Goal: Transaction & Acquisition: Purchase product/service

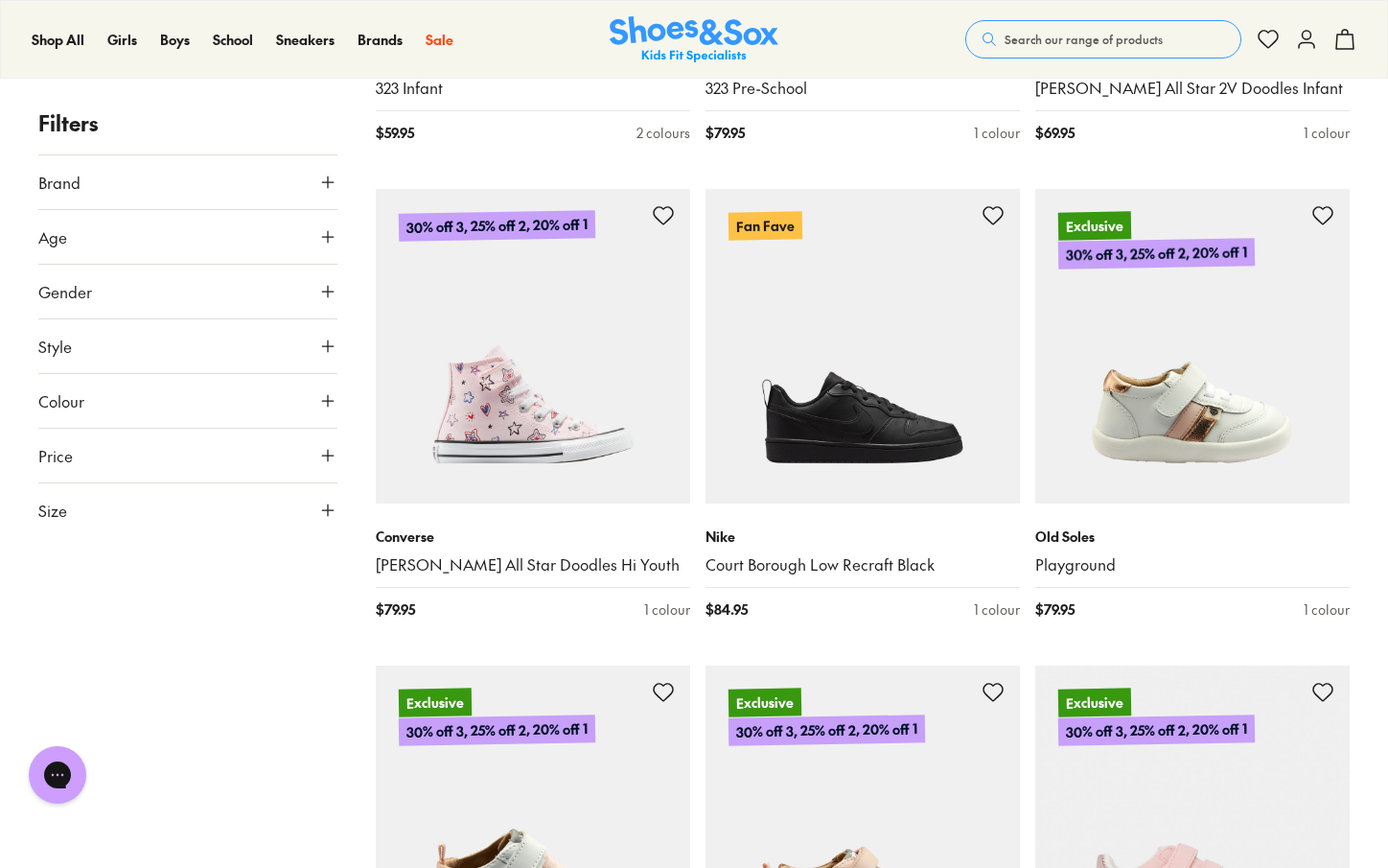
scroll to position [2629, 0]
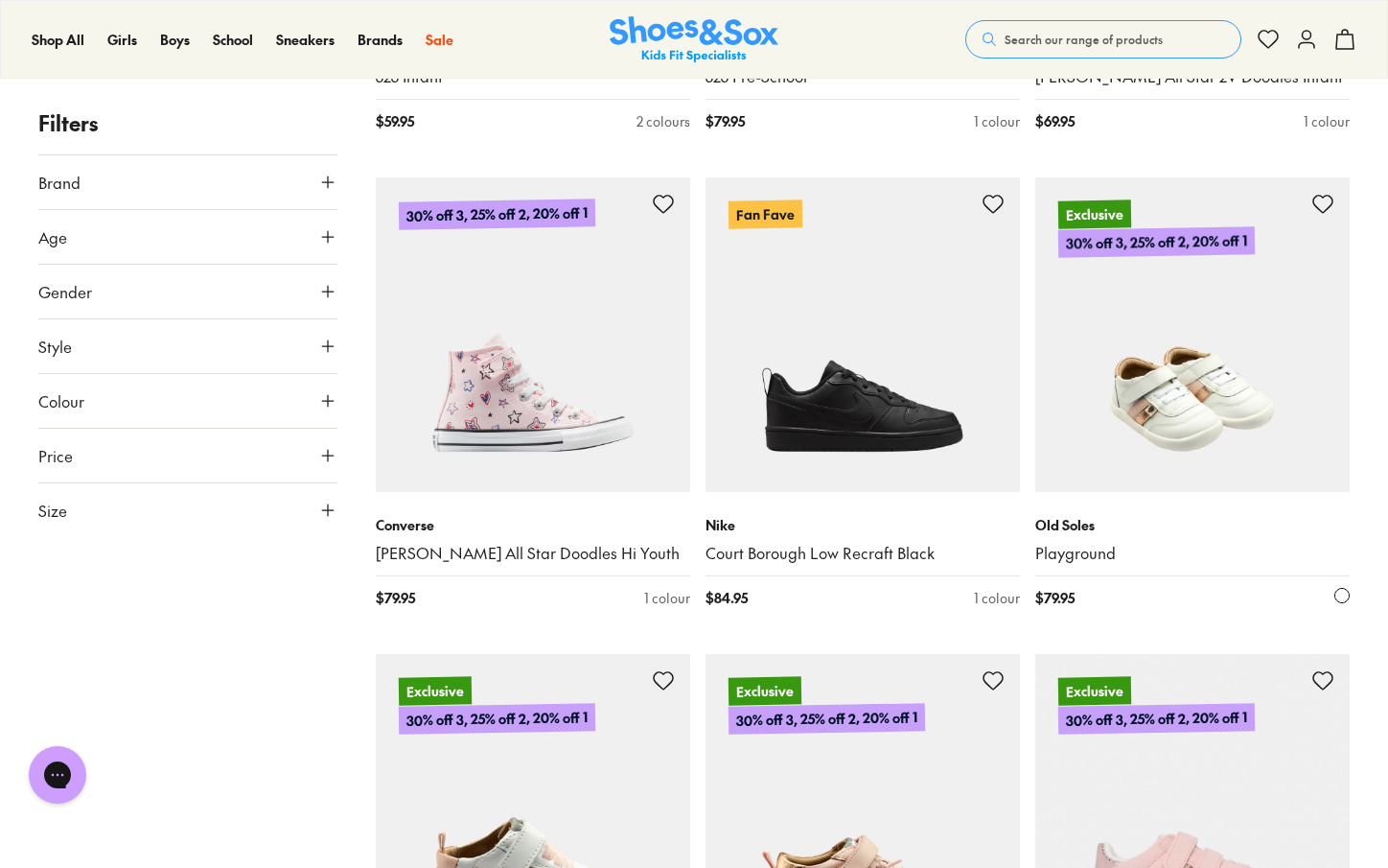
click at [1204, 394] on img at bounding box center [1192, 334] width 314 height 314
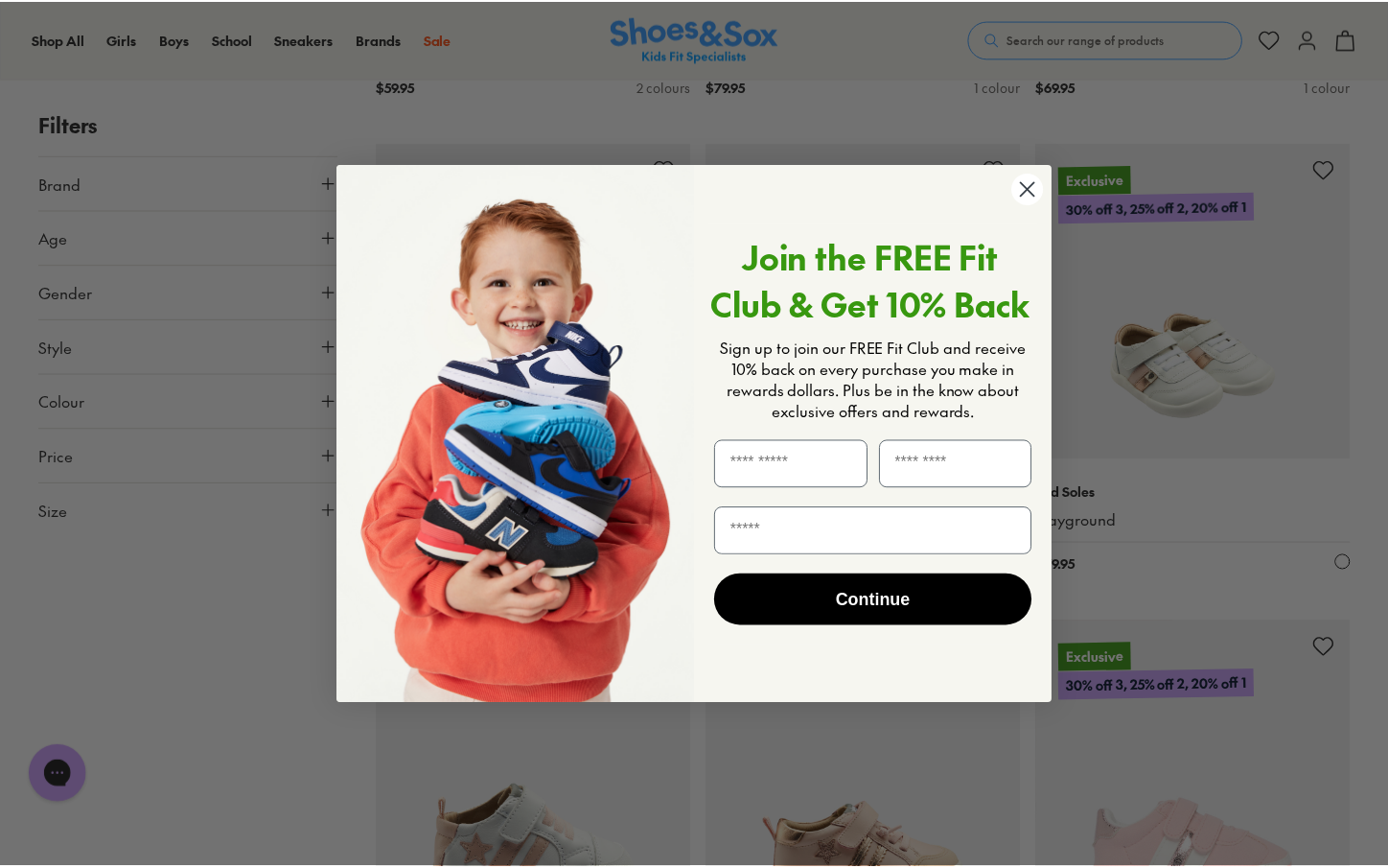
scroll to position [3008, 0]
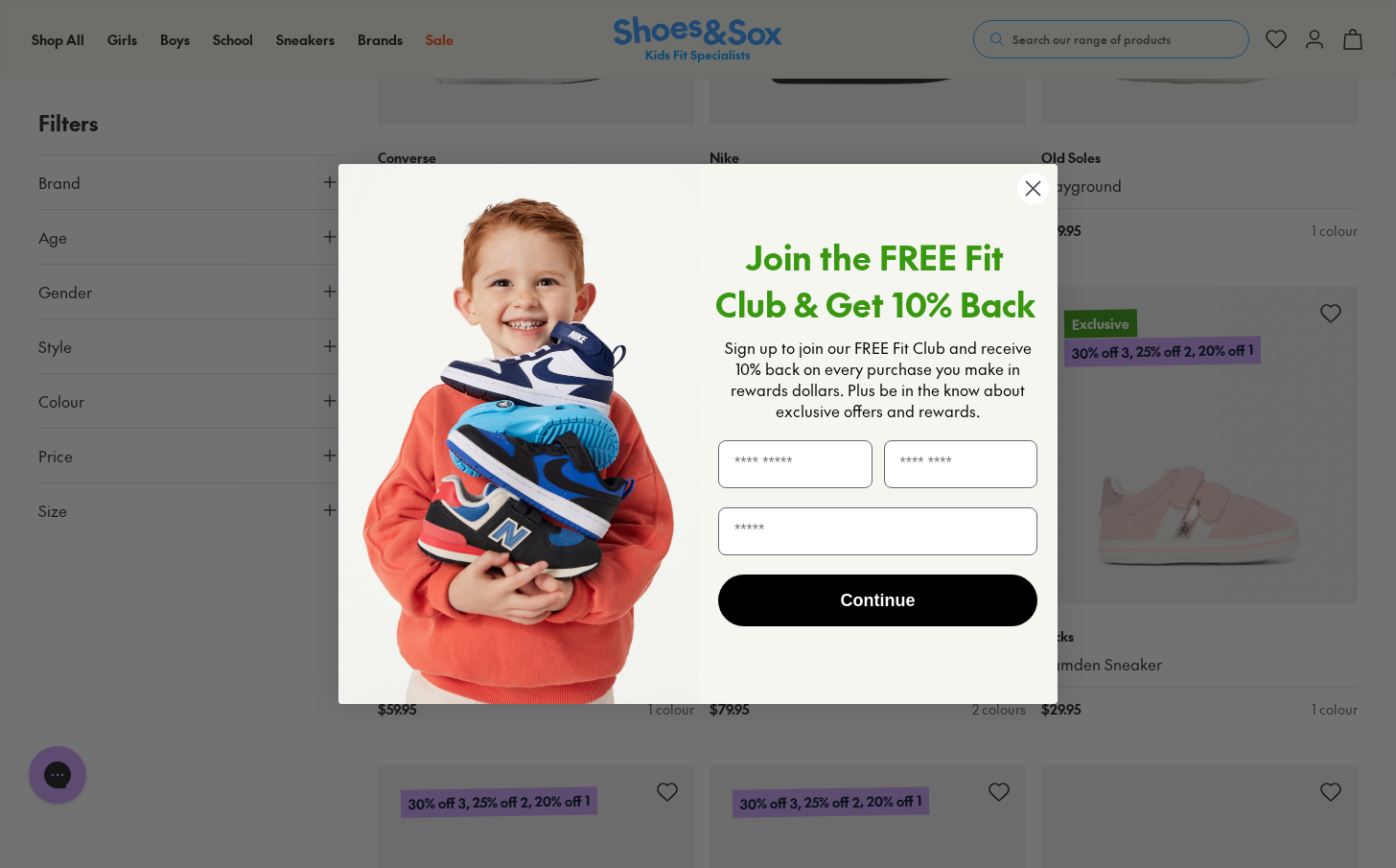
click at [1038, 188] on circle "Close dialog" at bounding box center [1032, 188] width 32 height 32
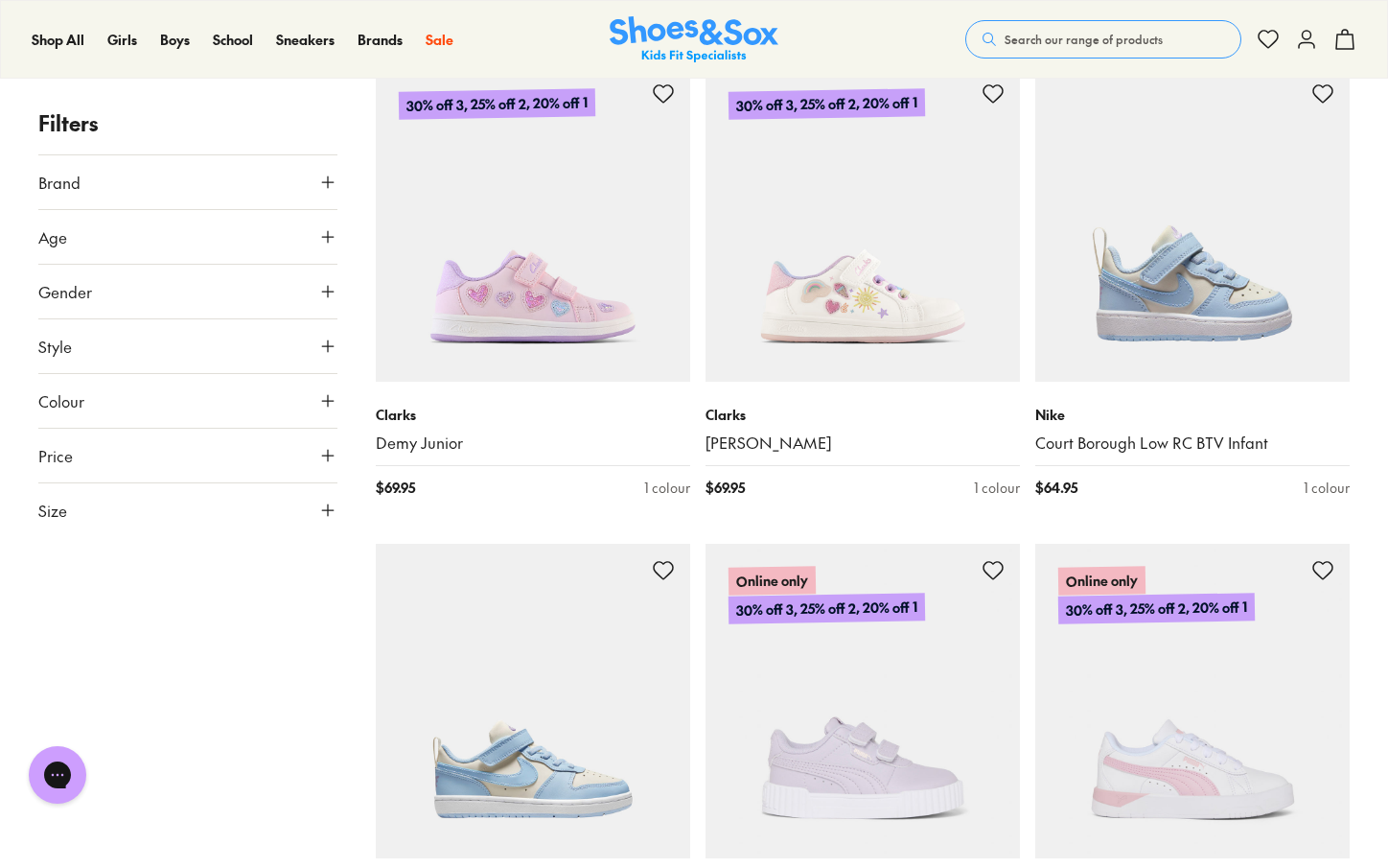
scroll to position [4174, 0]
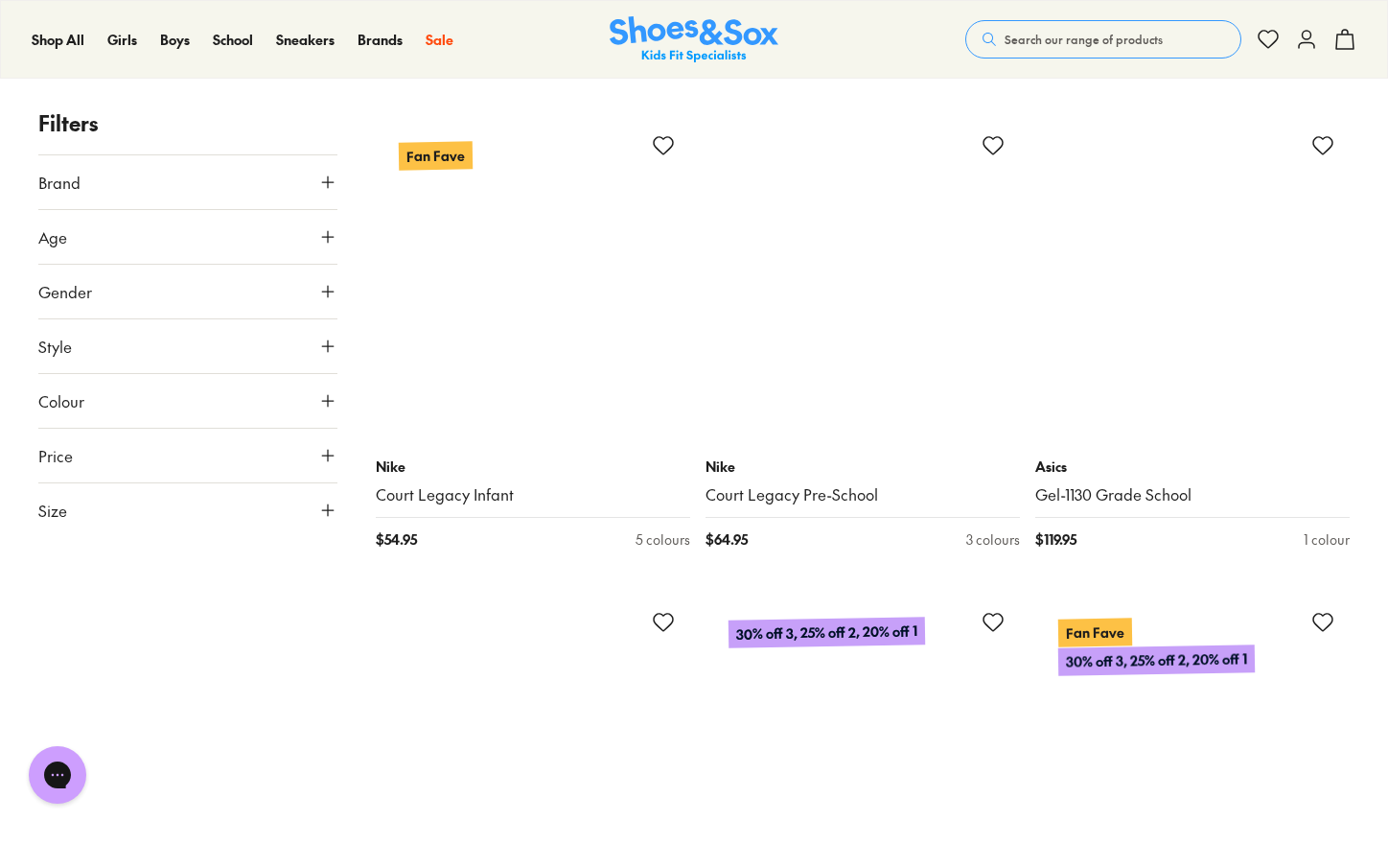
scroll to position [6529, 0]
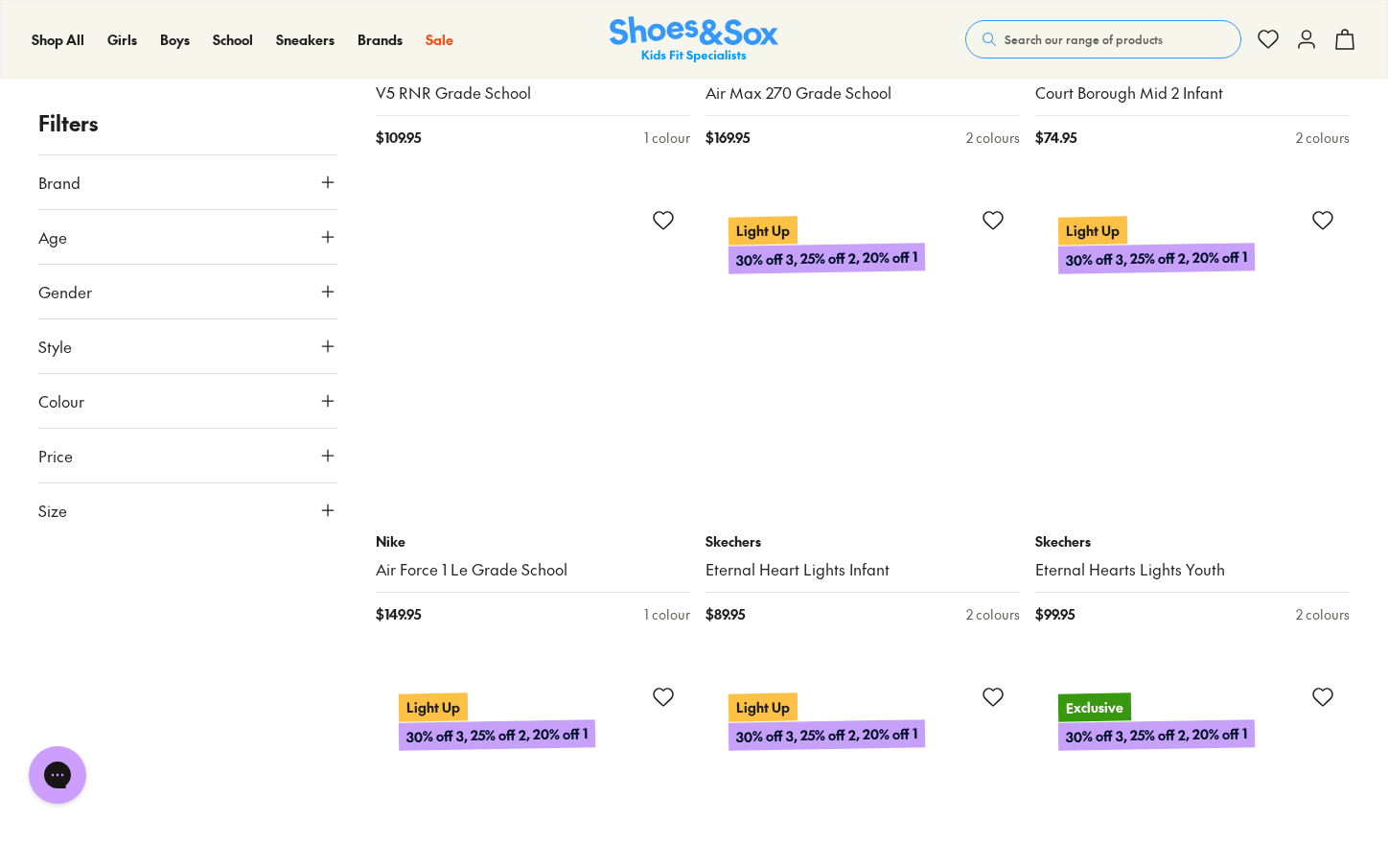
scroll to position [14090, 0]
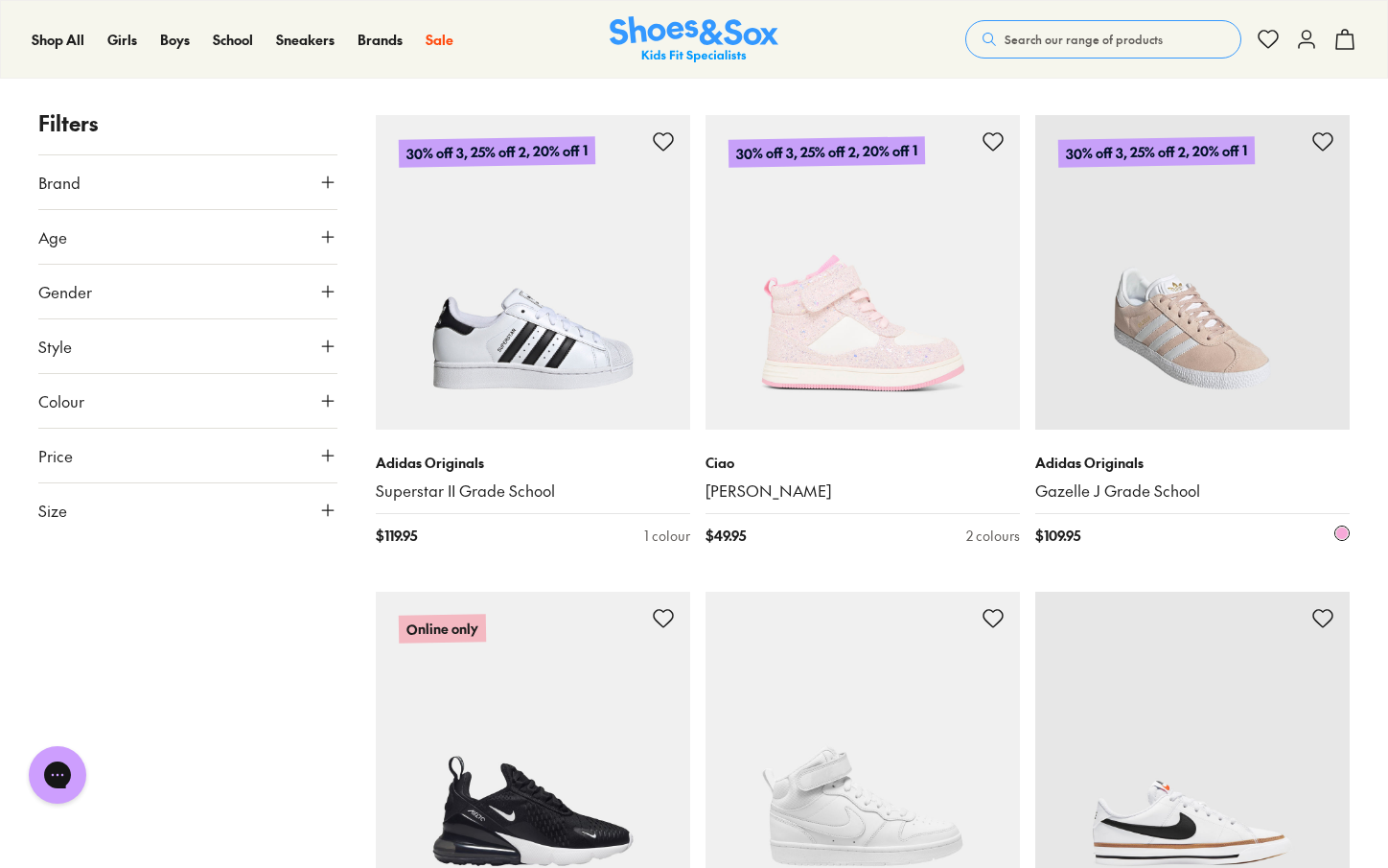
scroll to position [18975, 0]
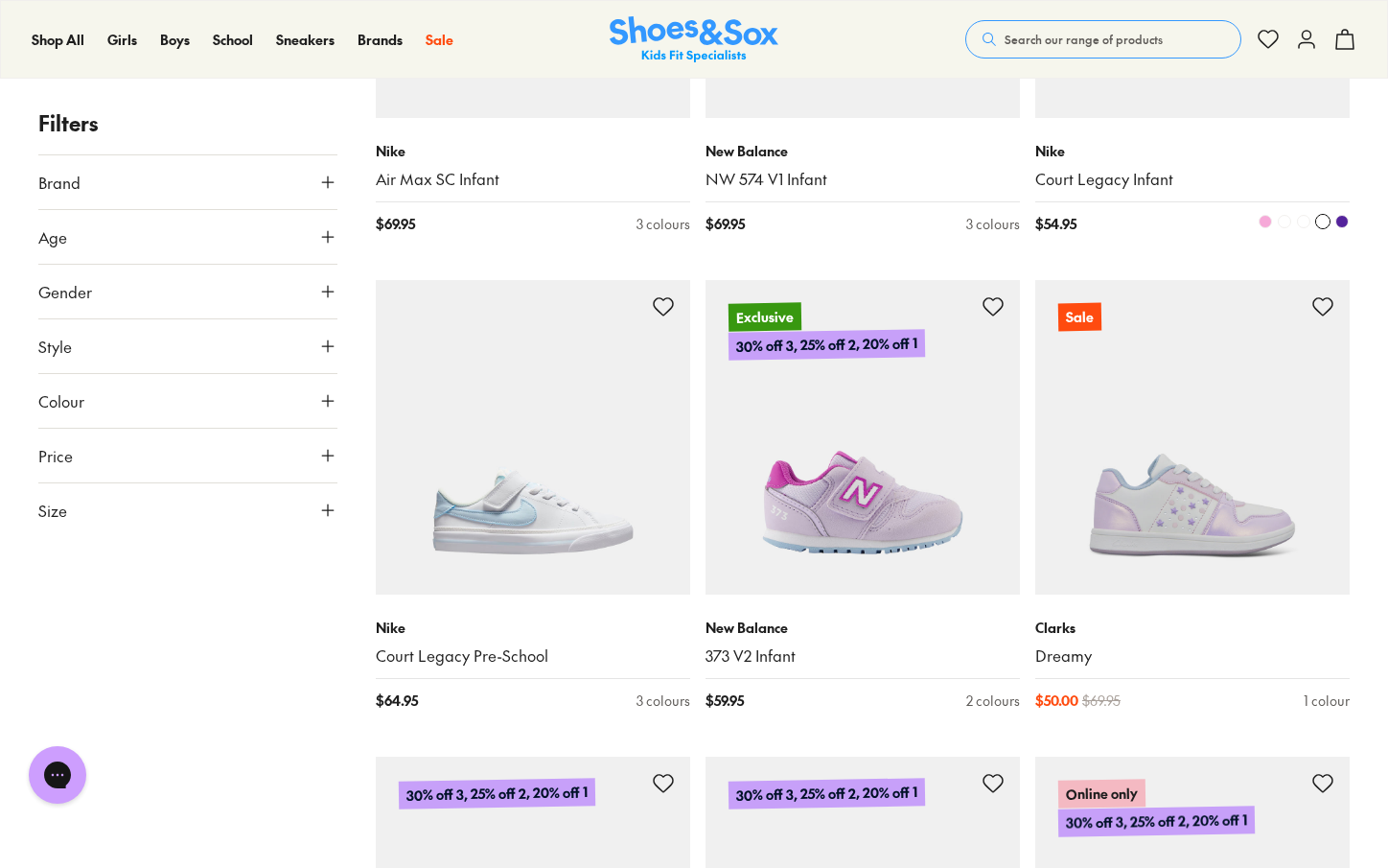
scroll to position [22195, 0]
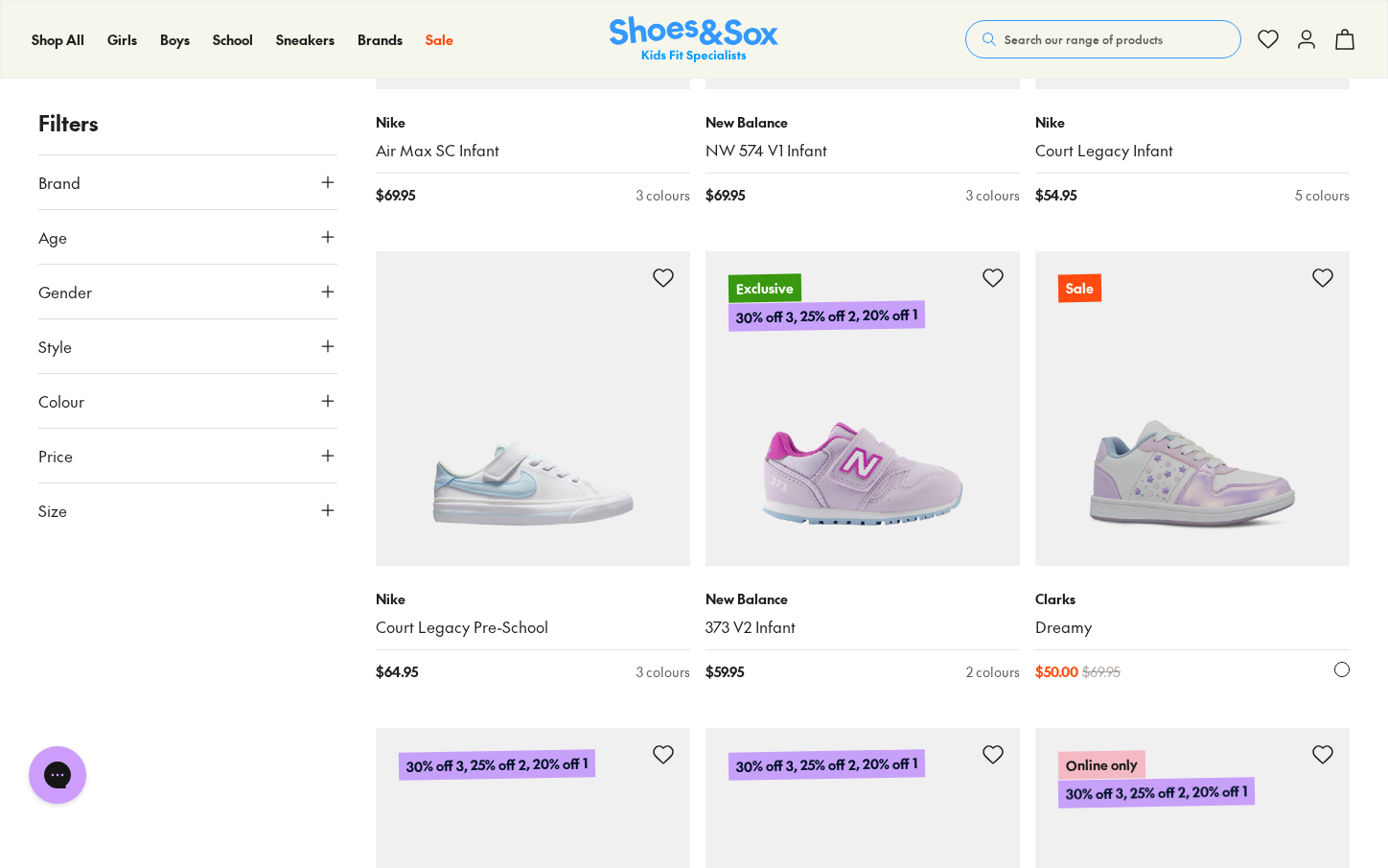
click at [1230, 384] on img at bounding box center [1192, 408] width 314 height 314
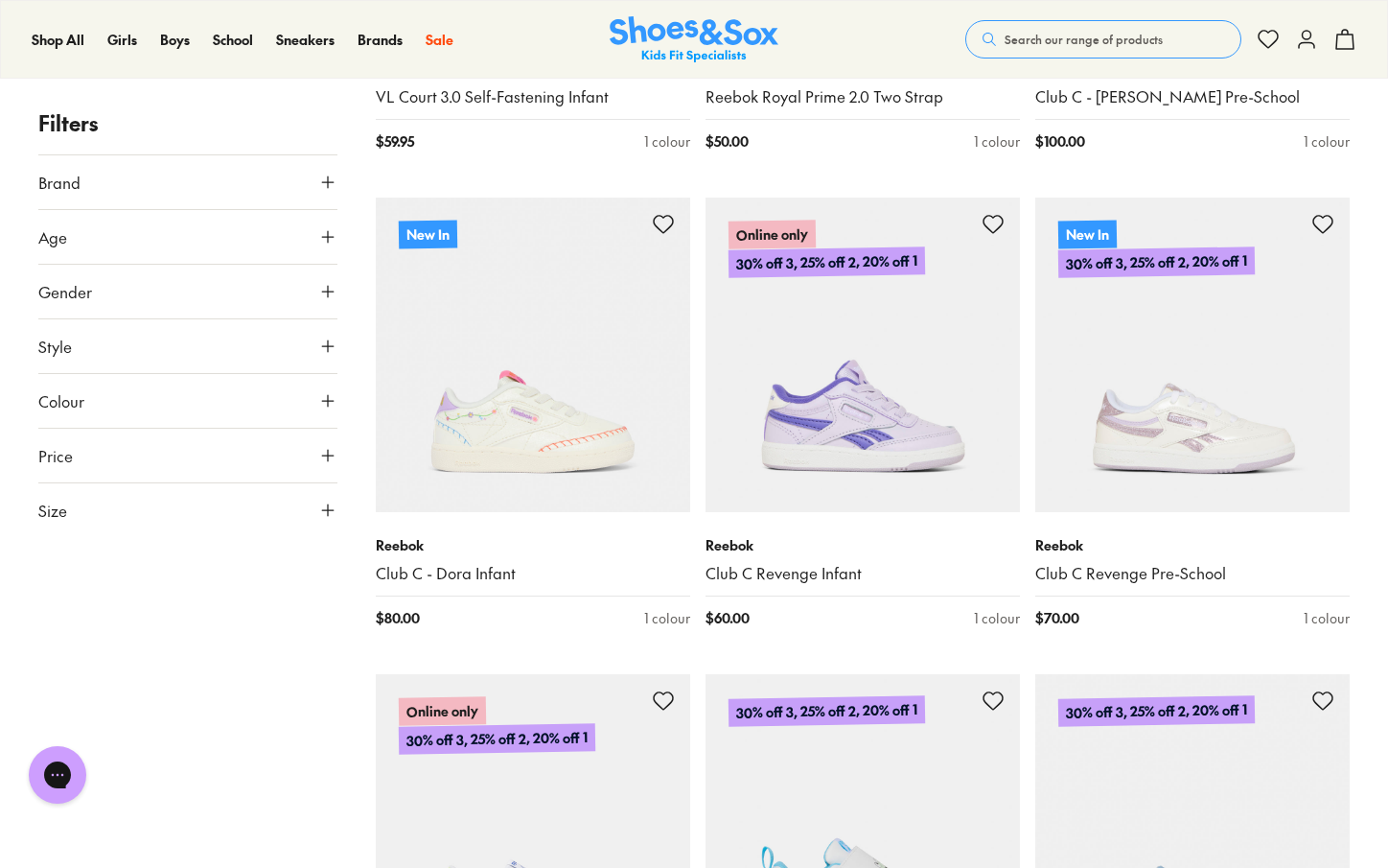
scroll to position [28464, 0]
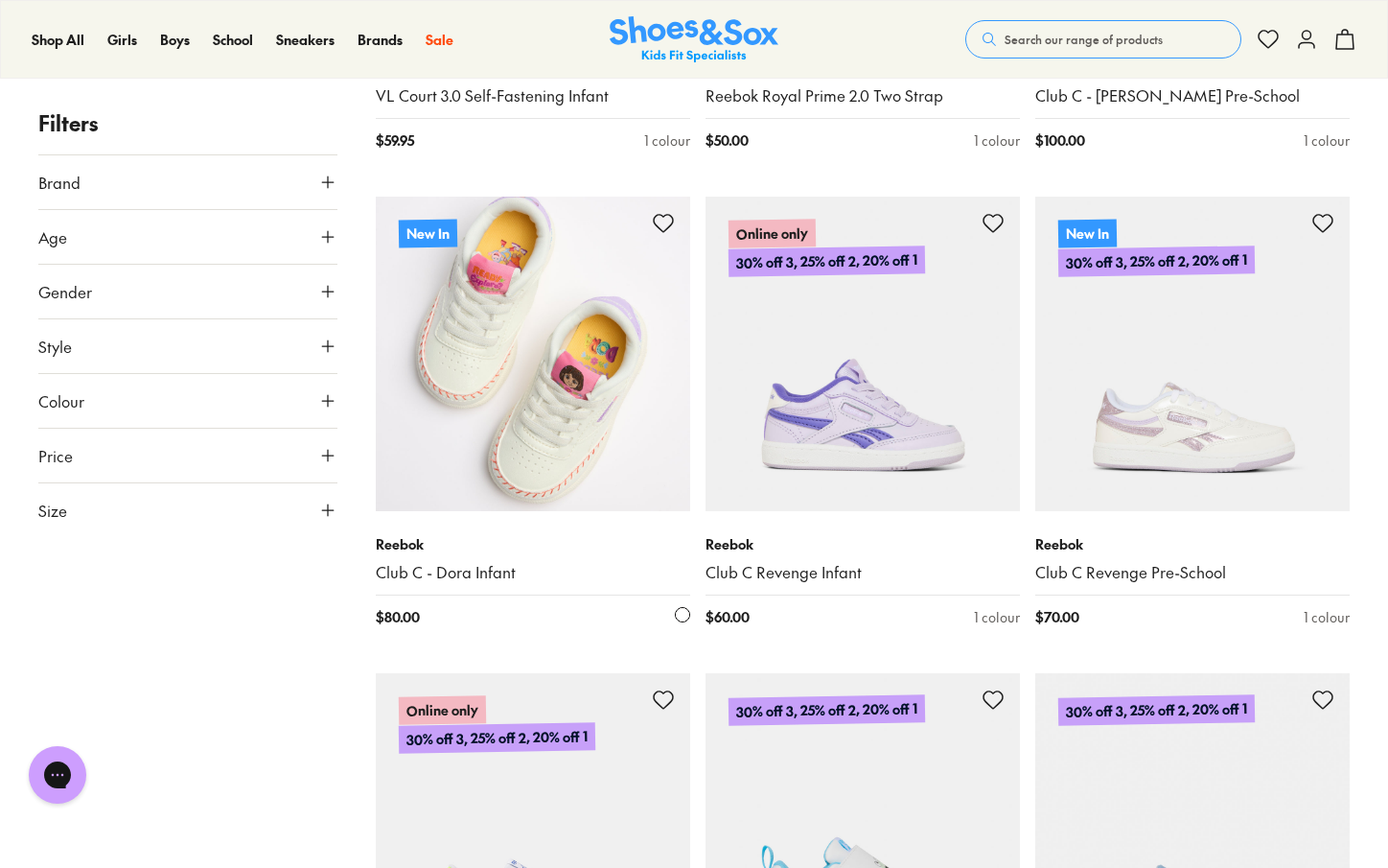
click at [573, 256] on img at bounding box center [533, 353] width 314 height 314
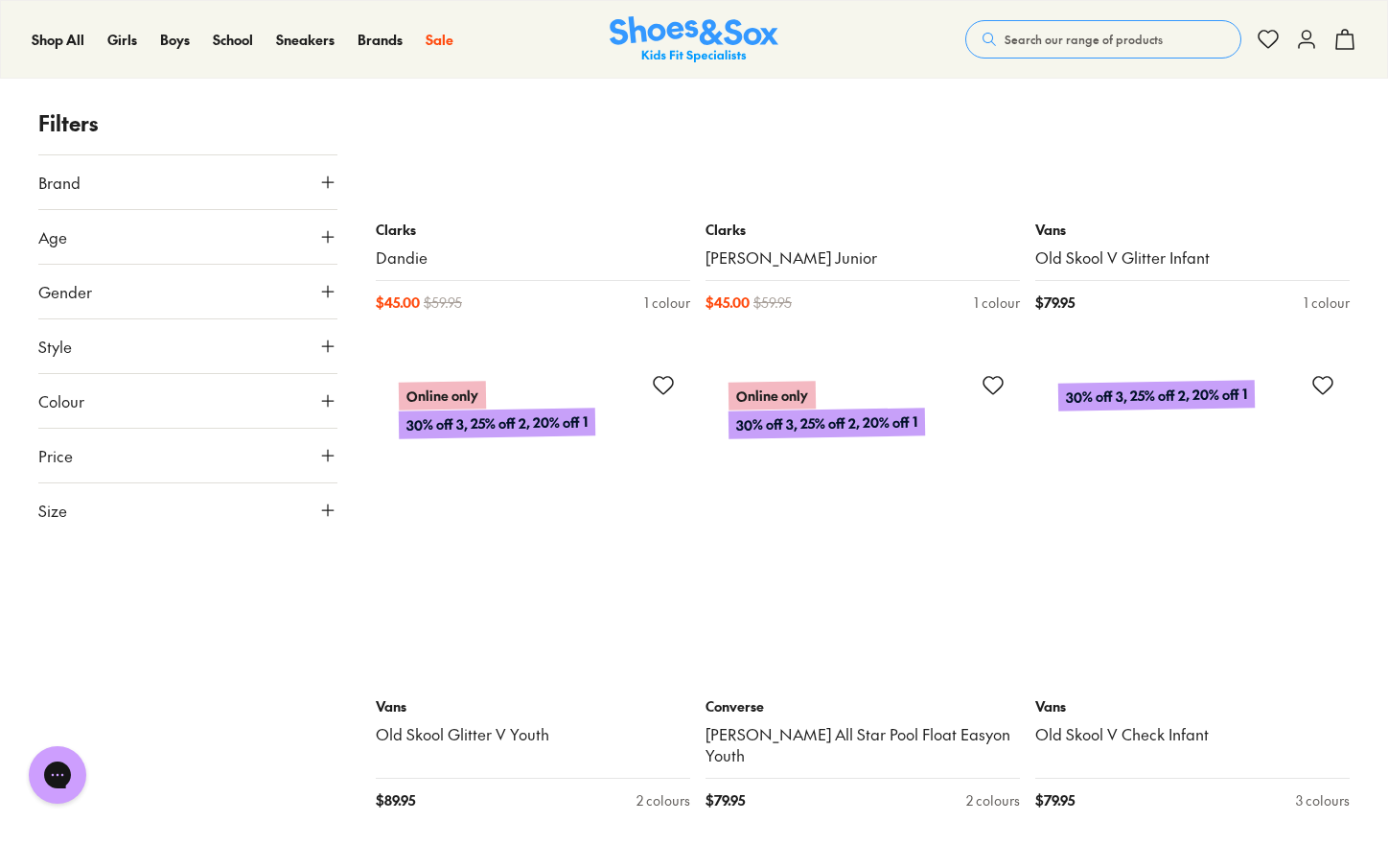
scroll to position [33625, 0]
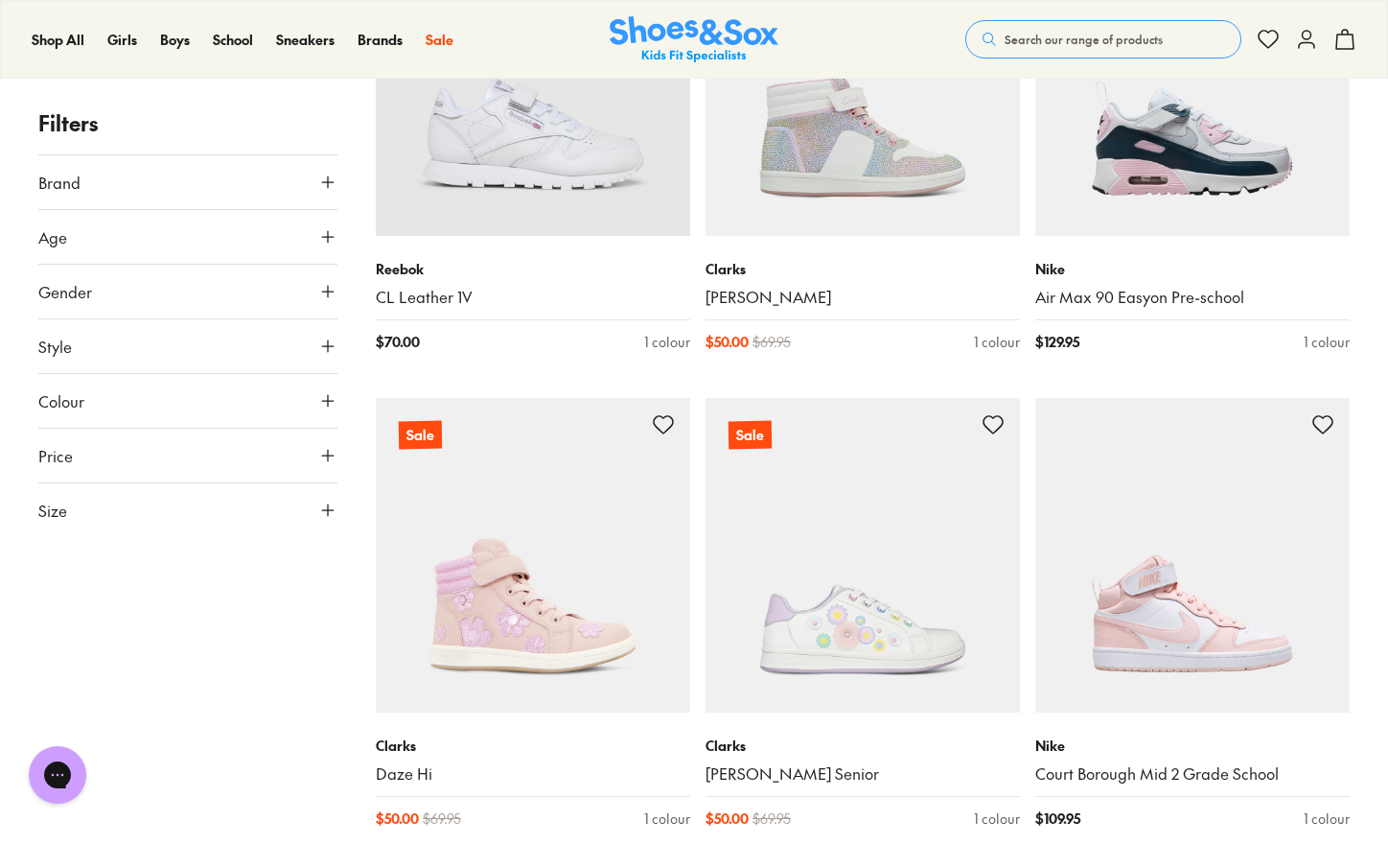
scroll to position [37378, 0]
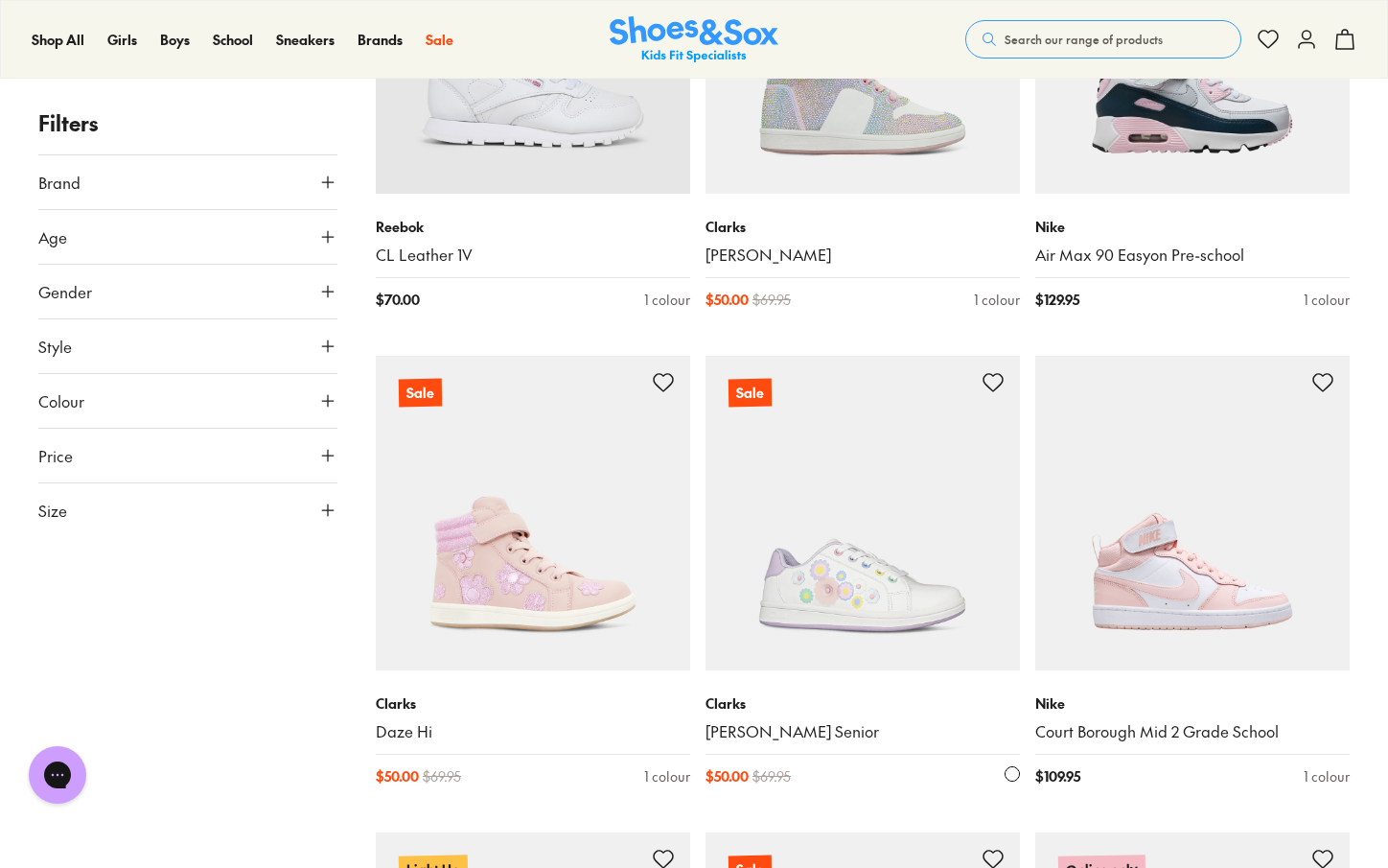
click at [884, 374] on img at bounding box center [862, 512] width 314 height 314
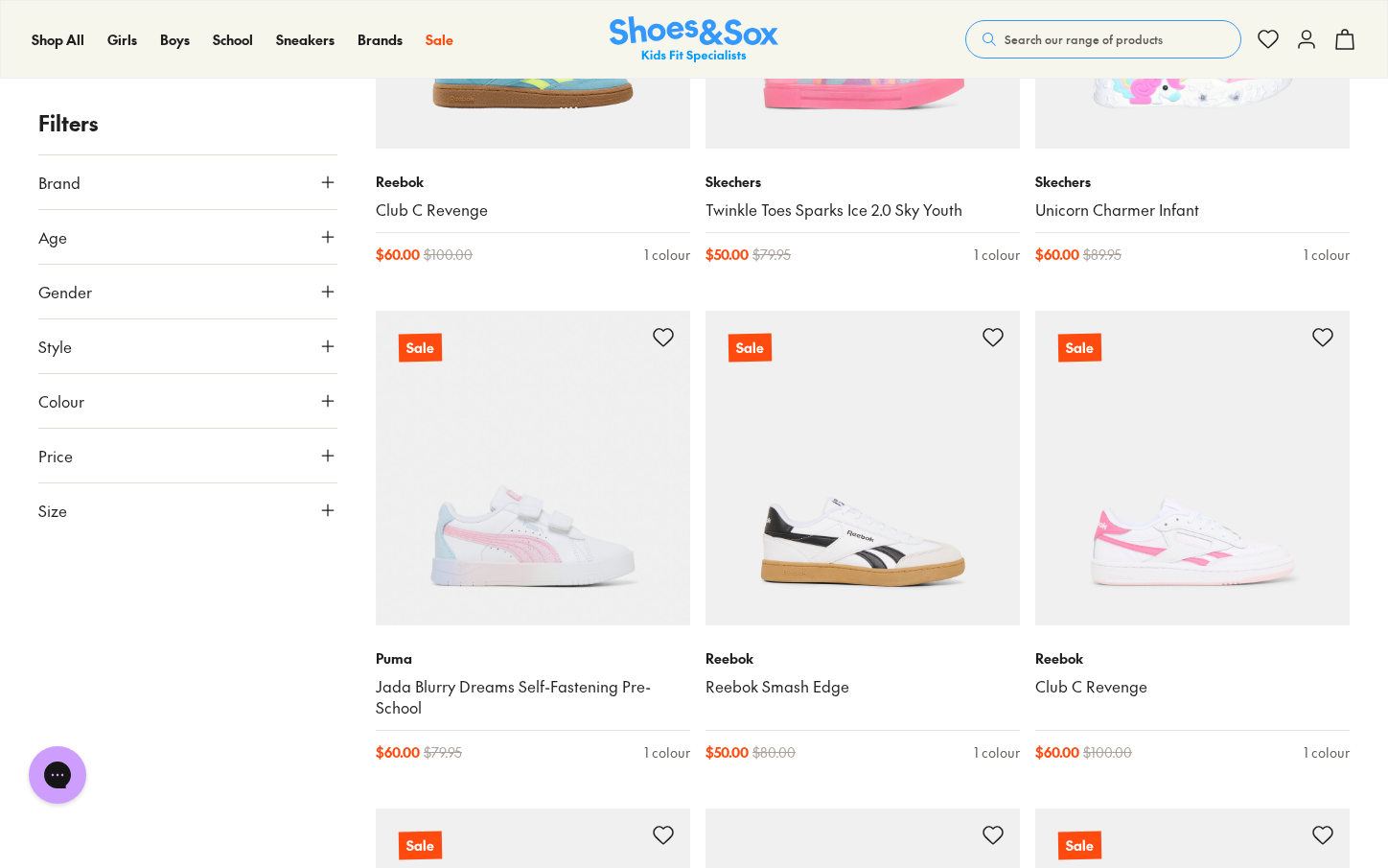
scroll to position [39820, 0]
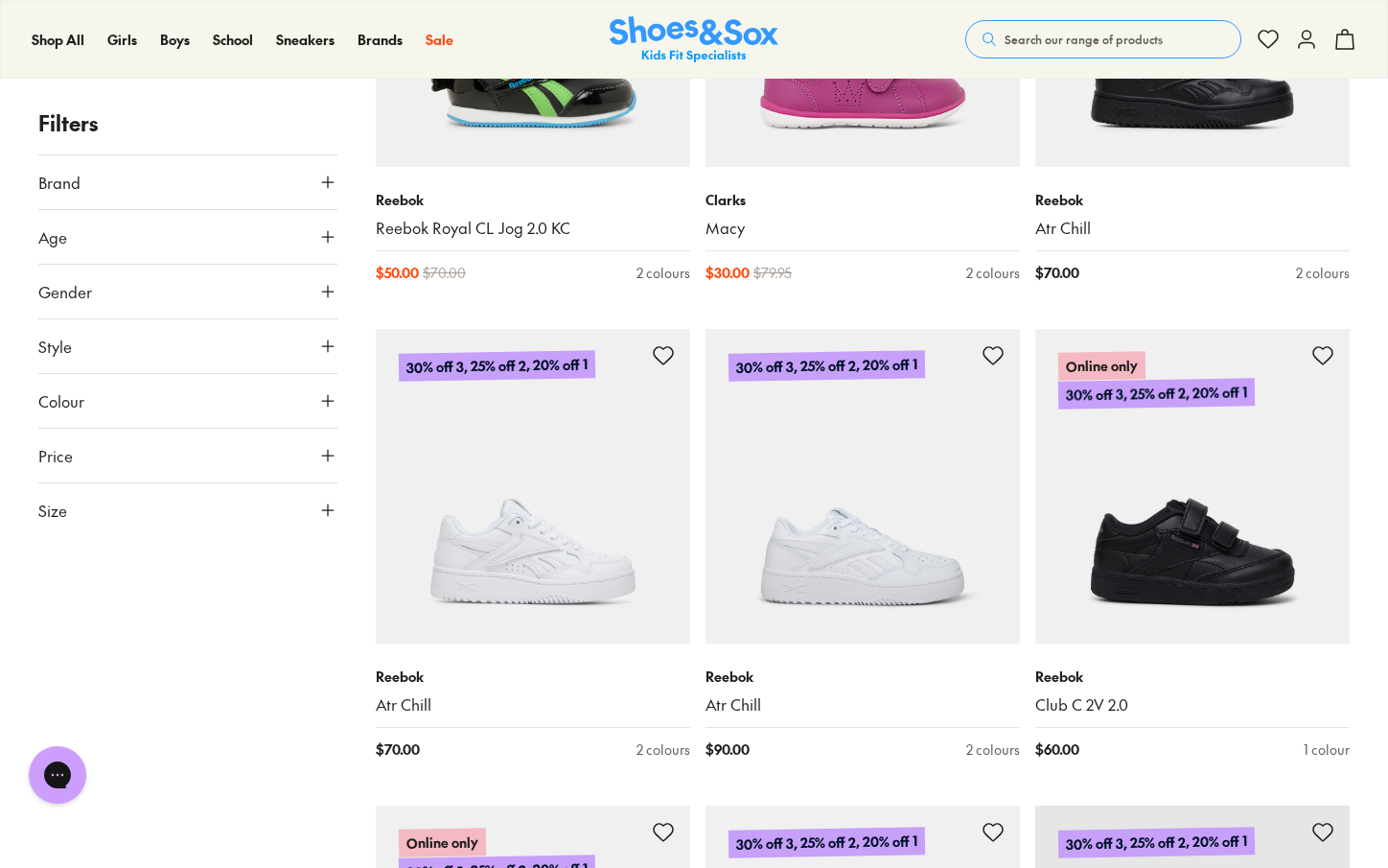
scroll to position [42575, 0]
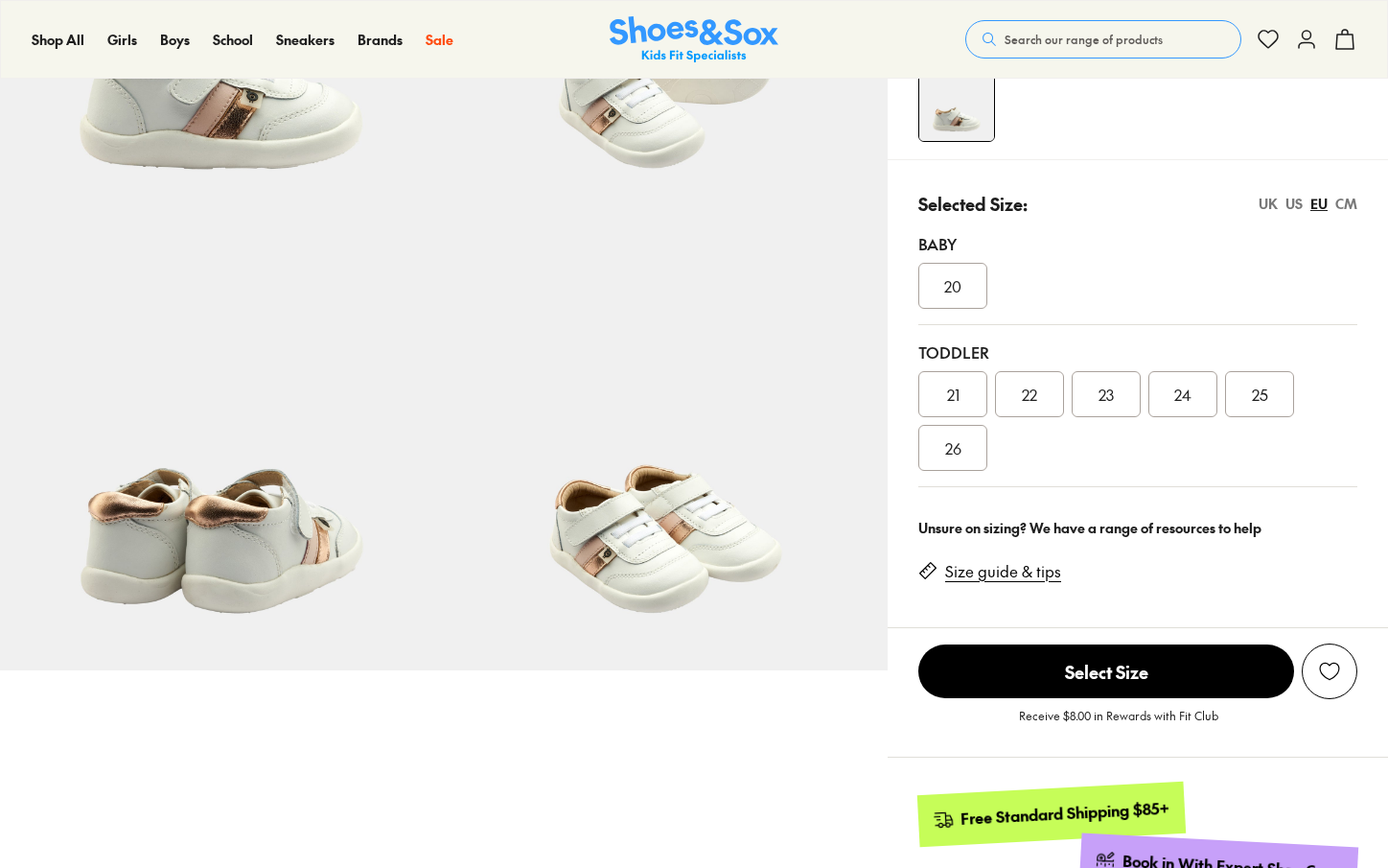
scroll to position [334, 0]
select select "*"
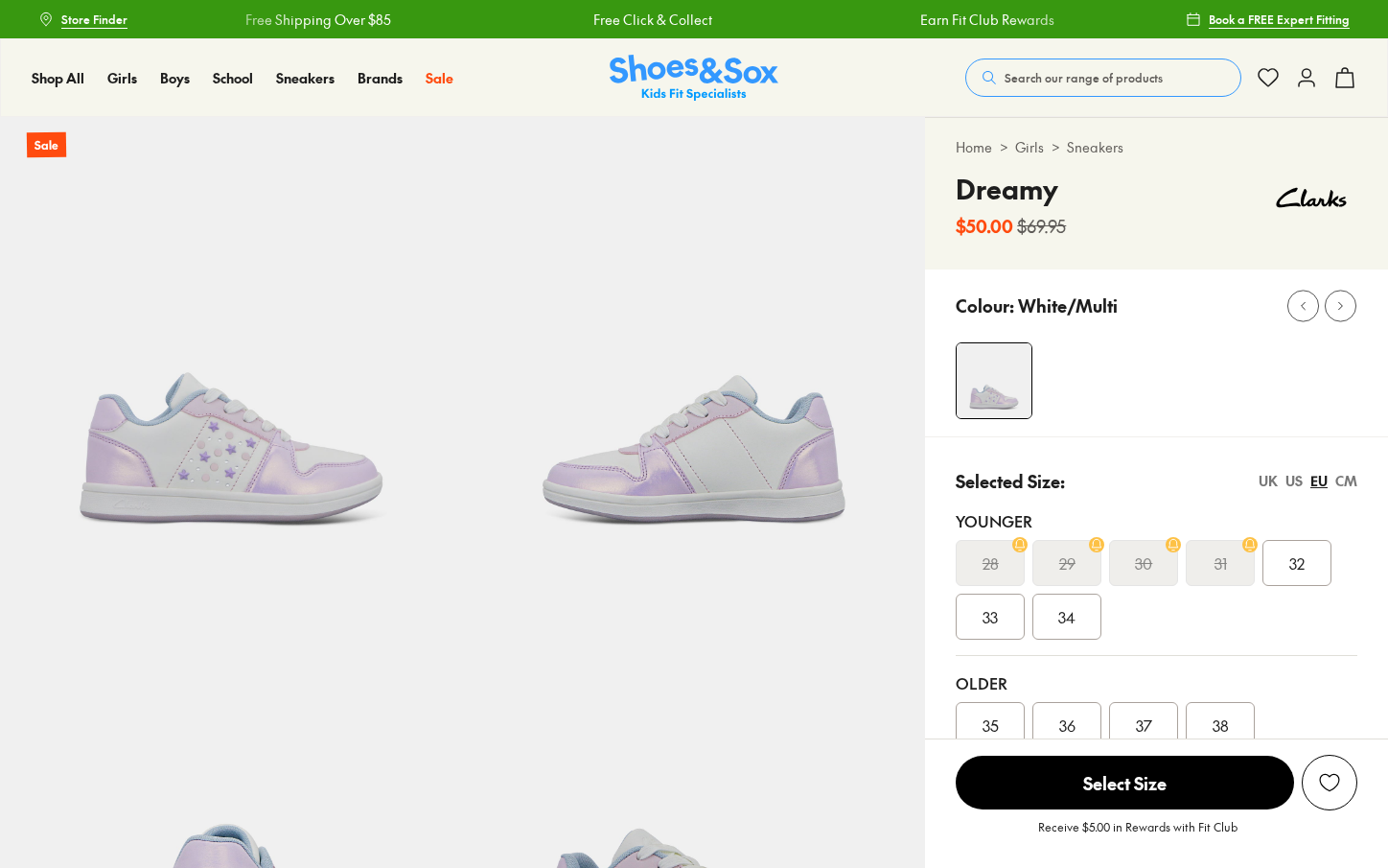
select select "*"
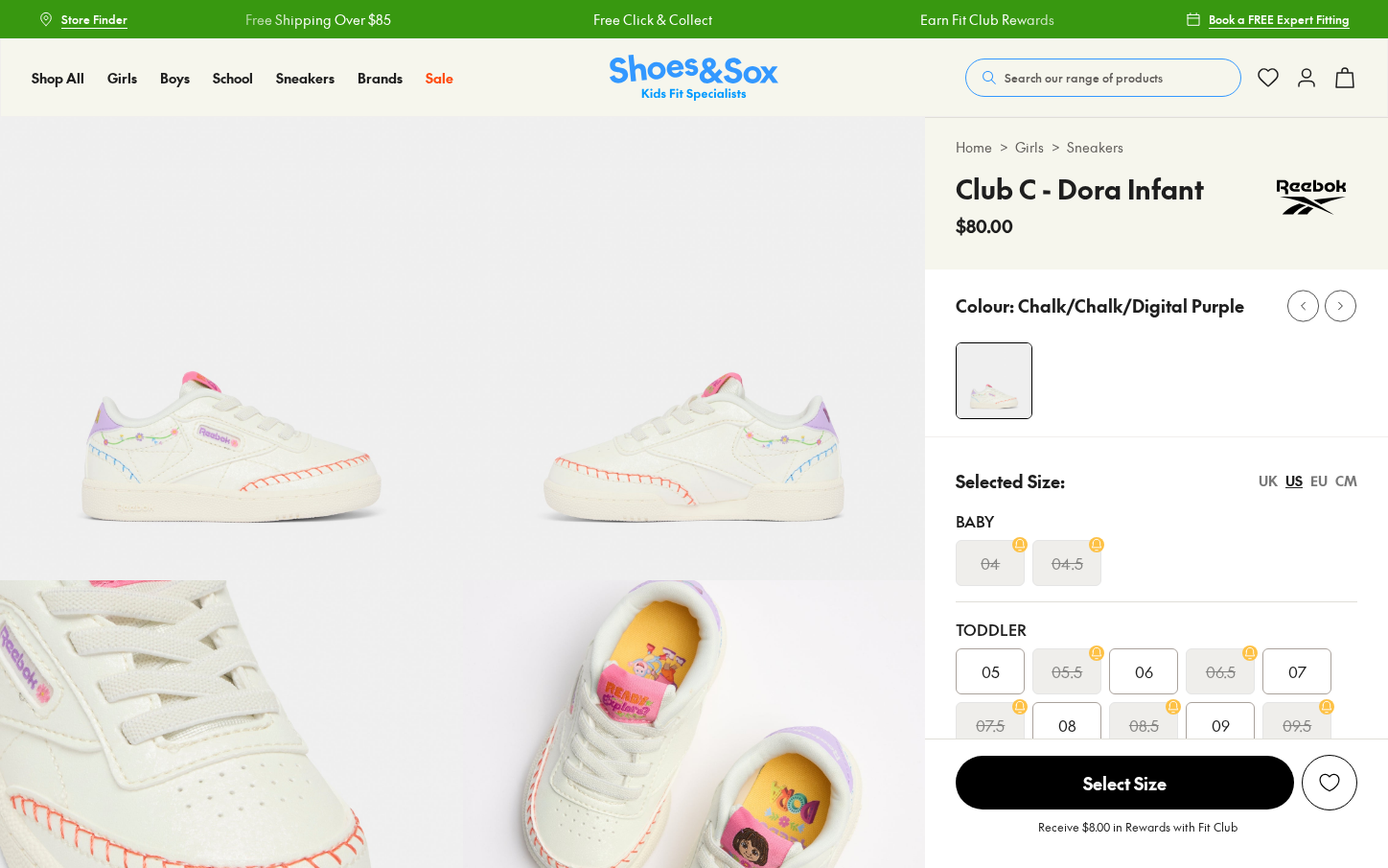
select select "*"
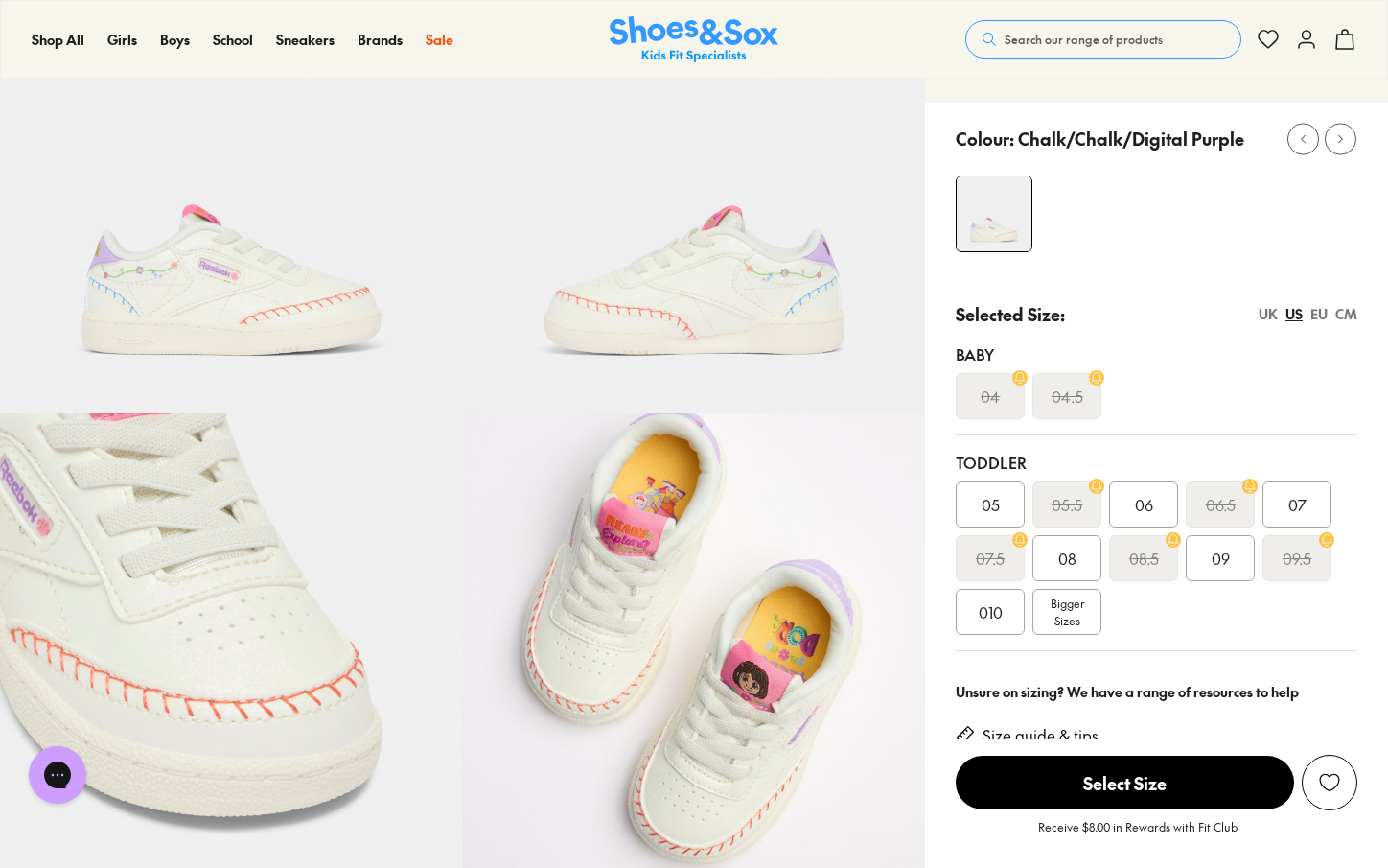
scroll to position [168, 0]
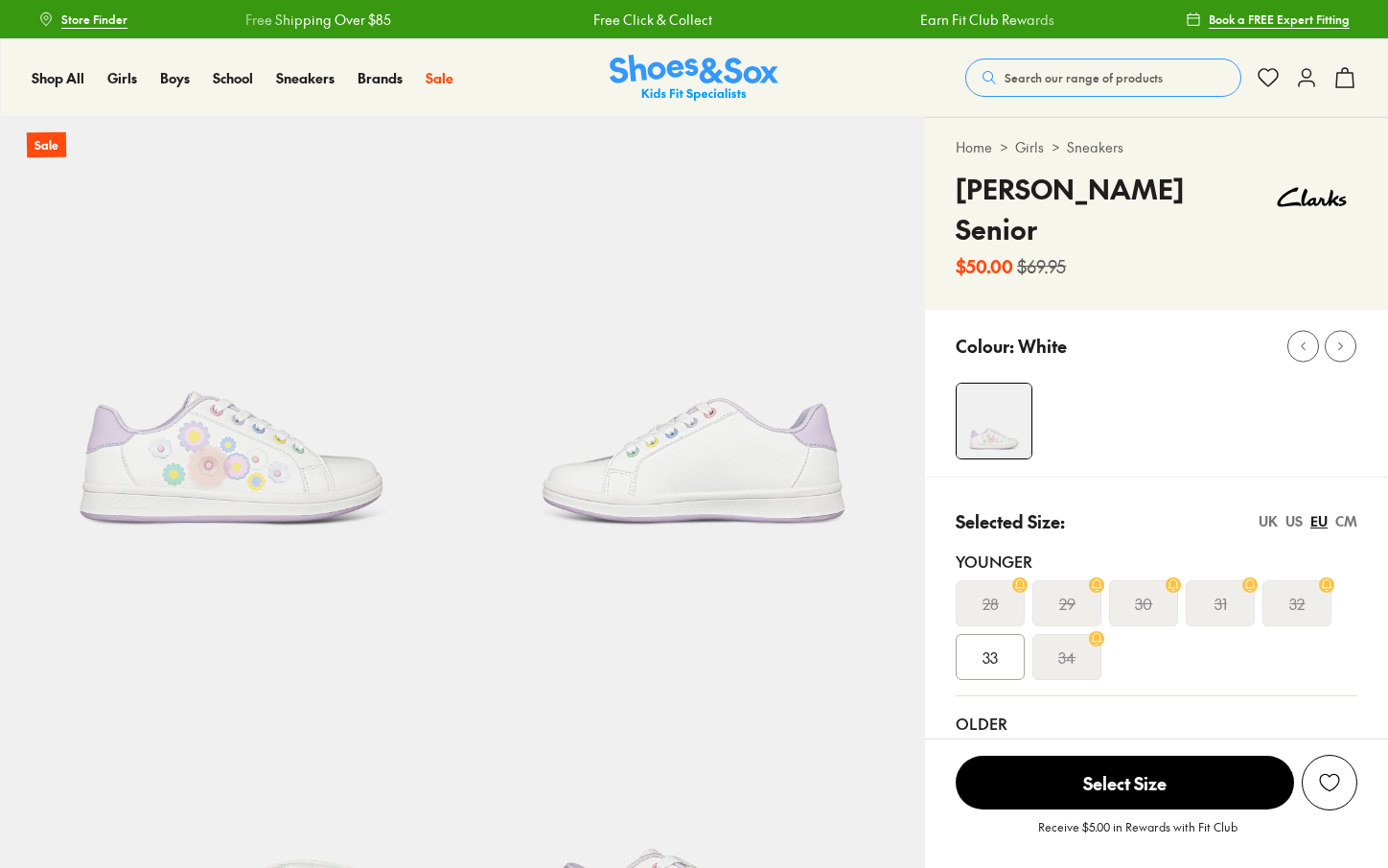
select select "*"
